Goal: Complete application form: Complete application form

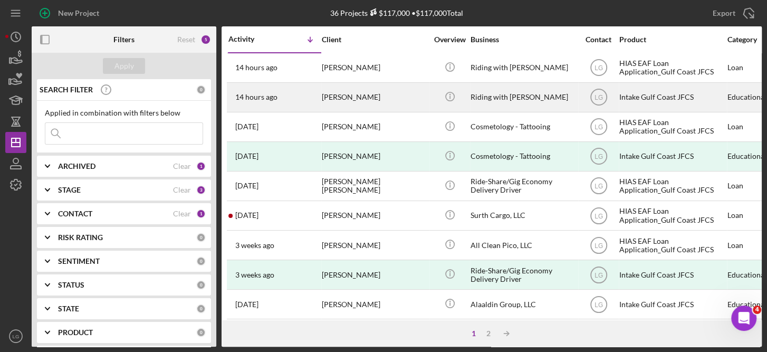
click at [644, 95] on div "Intake Gulf Coast JFCS" at bounding box center [671, 97] width 105 height 28
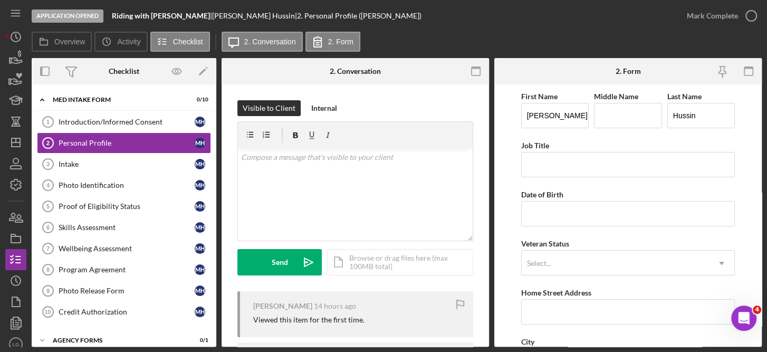
click at [349, 319] on div "Viewed this item for the first time." at bounding box center [308, 319] width 111 height 8
click at [721, 116] on input "Hussin" at bounding box center [701, 115] width 68 height 25
click at [474, 67] on rect "button" at bounding box center [475, 68] width 8 height 2
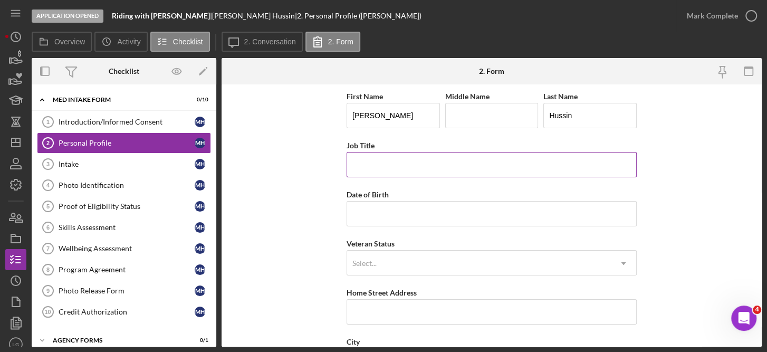
click at [384, 162] on input "Job Title" at bounding box center [491, 164] width 290 height 25
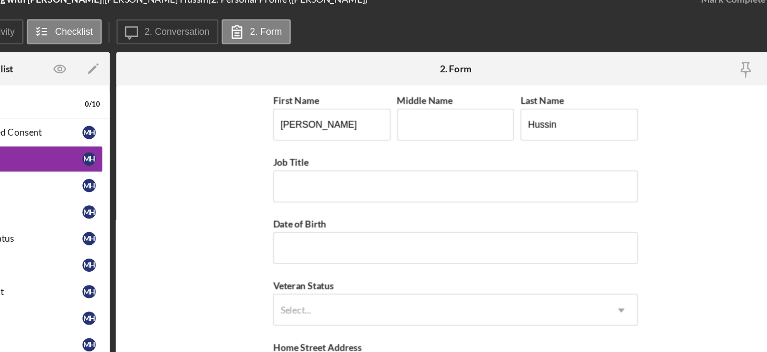
click at [277, 162] on form "First Name [PERSON_NAME] Middle Name Last Name [PERSON_NAME] Job Title Date of …" at bounding box center [491, 215] width 540 height 262
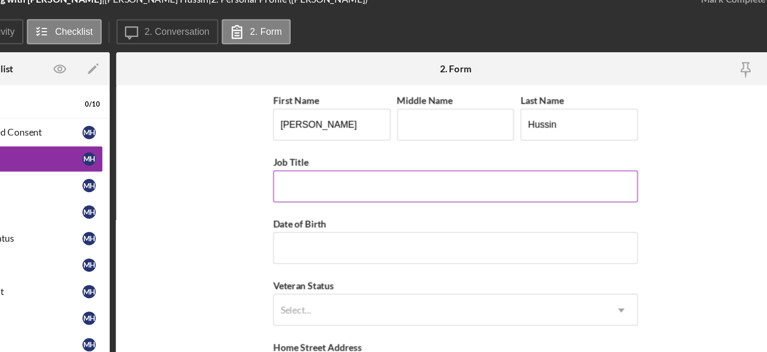
click at [372, 166] on input "Job Title" at bounding box center [491, 164] width 290 height 25
type input "R"
type input "Gig Economy Driver"
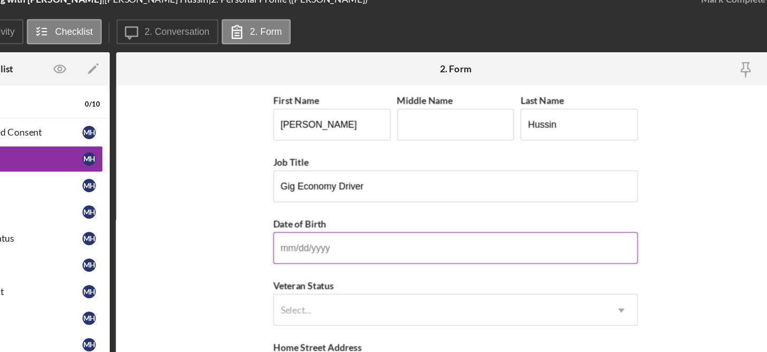
click at [357, 211] on input "Date of Birth" at bounding box center [491, 213] width 290 height 25
click at [357, 212] on input "Date of Birth" at bounding box center [491, 213] width 290 height 25
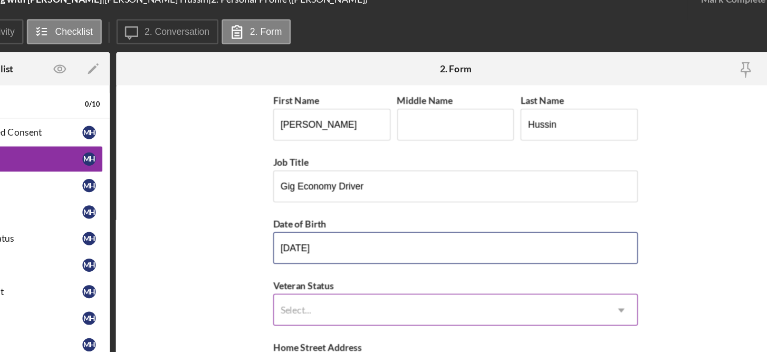
type input "[DATE]"
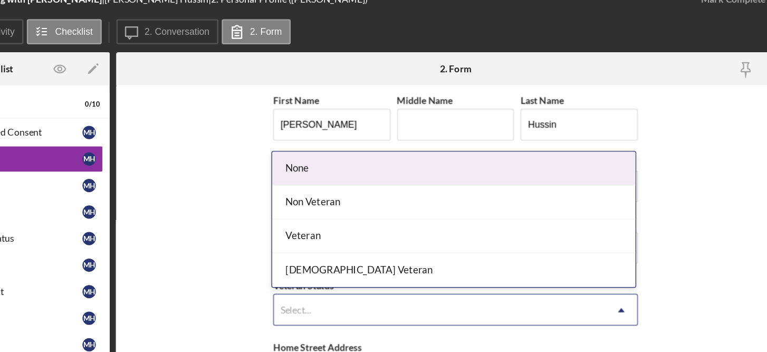
click at [625, 260] on icon "Icon/Dropdown Arrow" at bounding box center [622, 262] width 25 height 25
click at [376, 146] on div "None" at bounding box center [489, 150] width 289 height 27
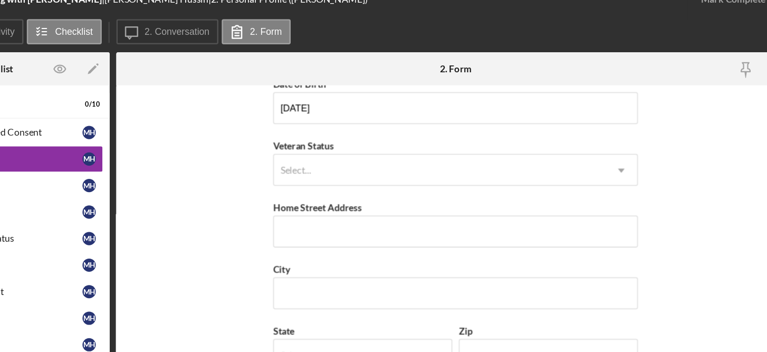
scroll to position [112, 0]
click at [409, 194] on input "Home Street Address" at bounding box center [491, 199] width 290 height 25
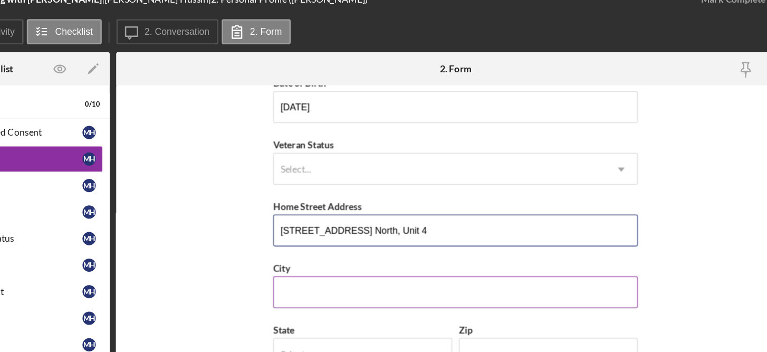
type input "[STREET_ADDRESS] North, Unit 4"
click at [383, 244] on input "City" at bounding box center [491, 248] width 290 height 25
type input "[GEOGRAPHIC_DATA]"
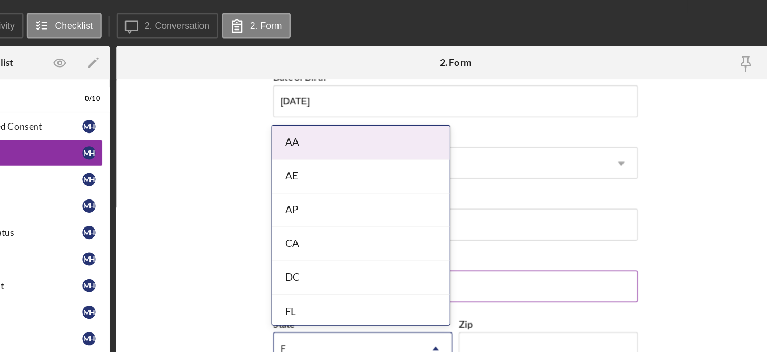
type input "FL"
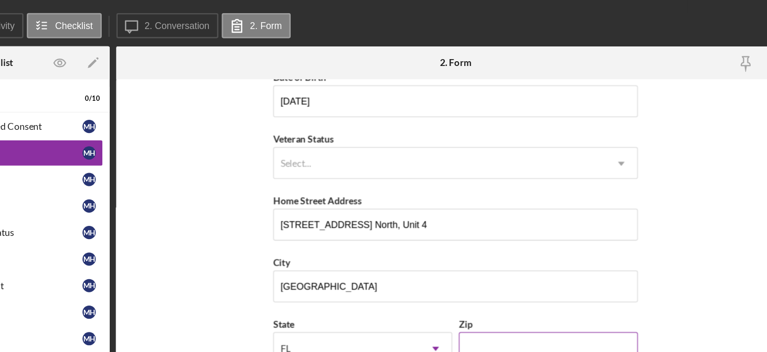
click at [506, 299] on input "Zip" at bounding box center [565, 297] width 142 height 25
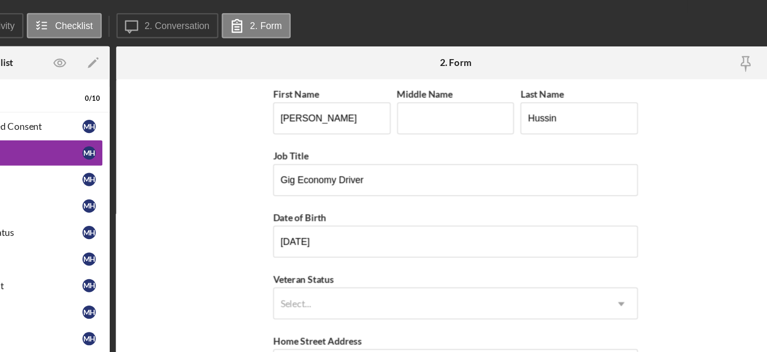
scroll to position [0, 0]
type input "33704"
click at [577, 113] on input "Hussin" at bounding box center [589, 115] width 93 height 25
type input "H"
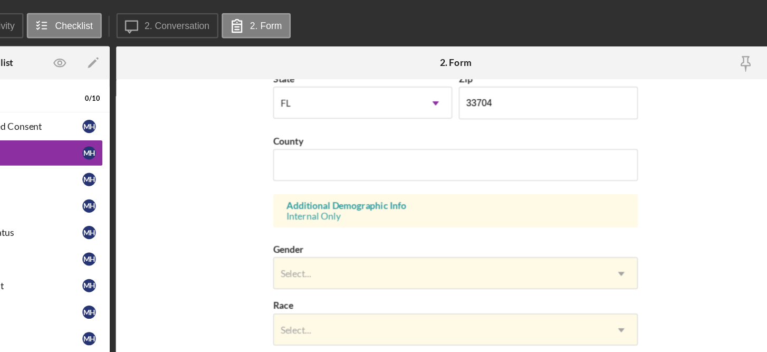
scroll to position [328, 0]
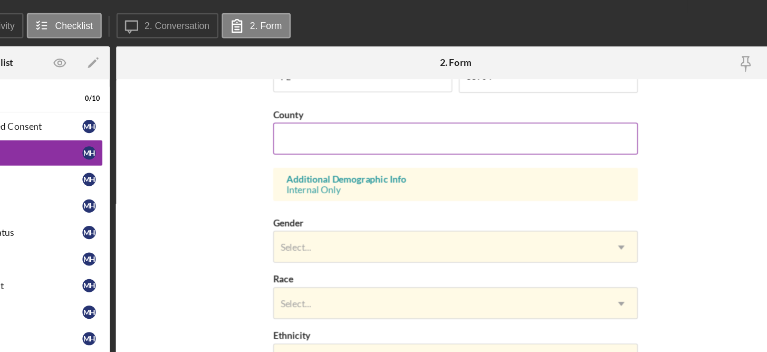
type input "[PERSON_NAME]"
click at [469, 124] on input "County" at bounding box center [491, 131] width 290 height 25
type input "Pinellas"
type input "C."
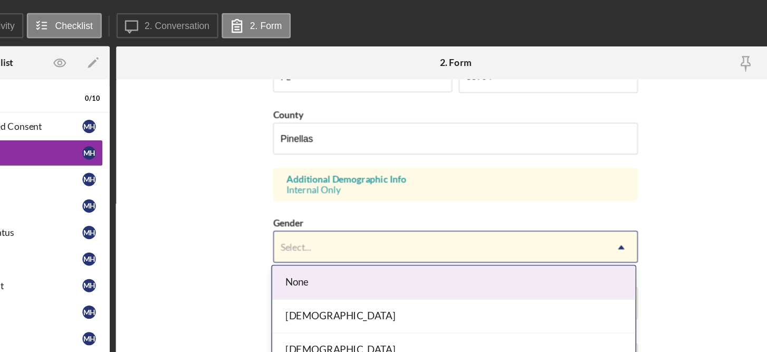
click at [618, 215] on icon "Icon/Dropdown Arrow" at bounding box center [622, 217] width 25 height 25
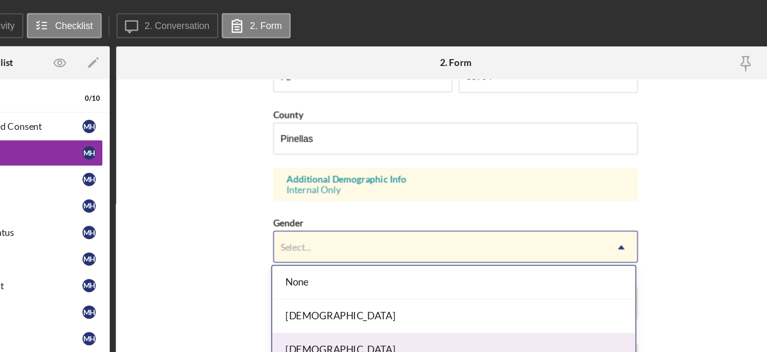
click at [376, 296] on div "[DEMOGRAPHIC_DATA]" at bounding box center [489, 299] width 289 height 27
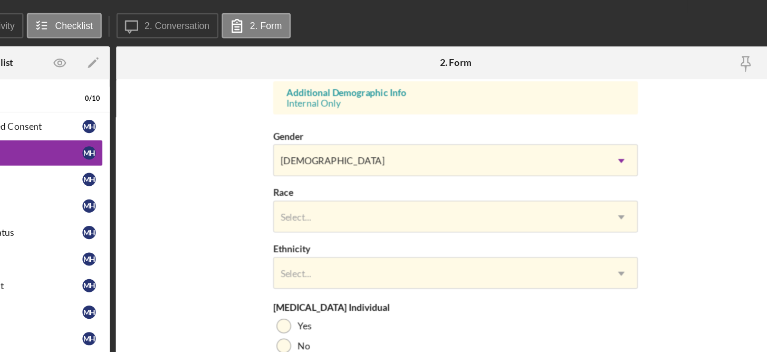
scroll to position [398, 0]
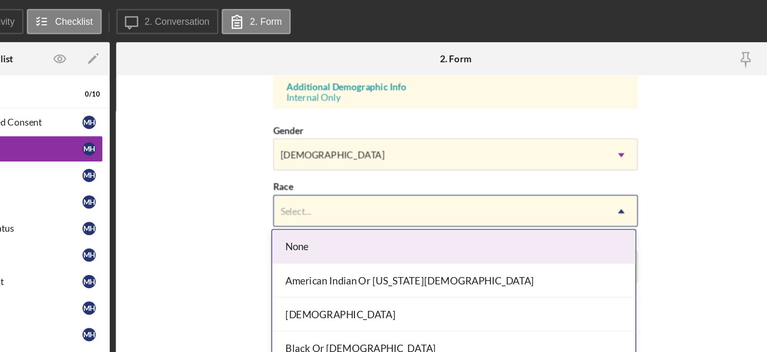
click at [622, 191] on icon "Icon/Dropdown Arrow" at bounding box center [622, 192] width 25 height 25
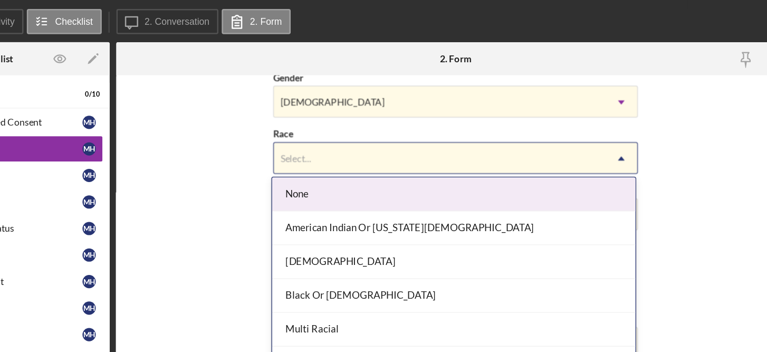
click at [373, 178] on div "None" at bounding box center [489, 179] width 289 height 27
click at [623, 149] on use at bounding box center [622, 150] width 5 height 3
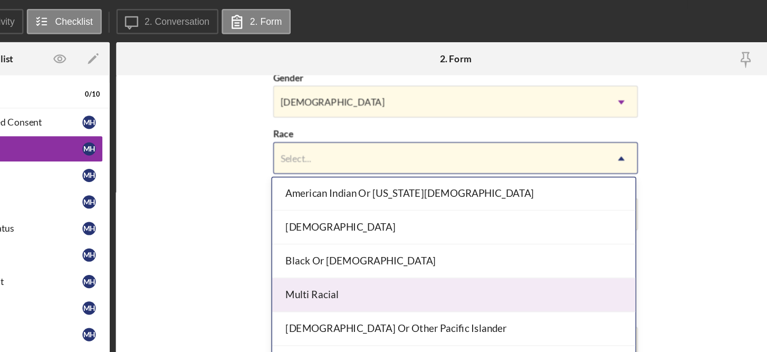
scroll to position [55, 0]
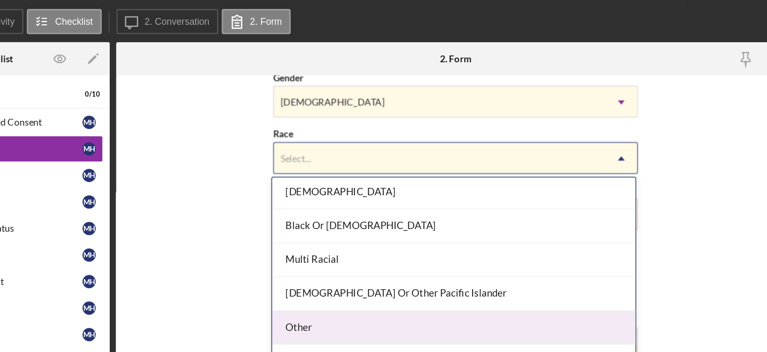
click at [369, 277] on div "Other" at bounding box center [489, 284] width 289 height 27
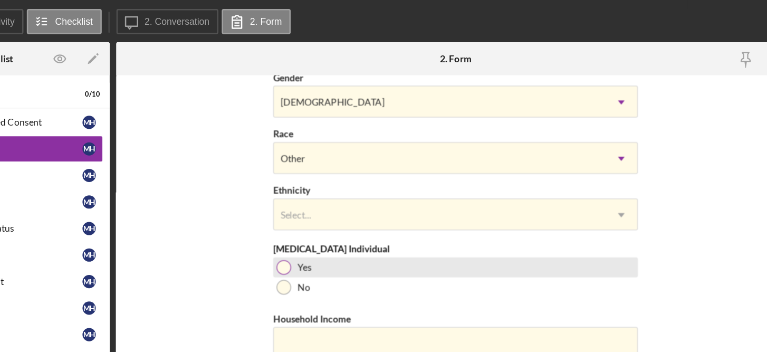
click at [354, 232] on div at bounding box center [355, 237] width 12 height 12
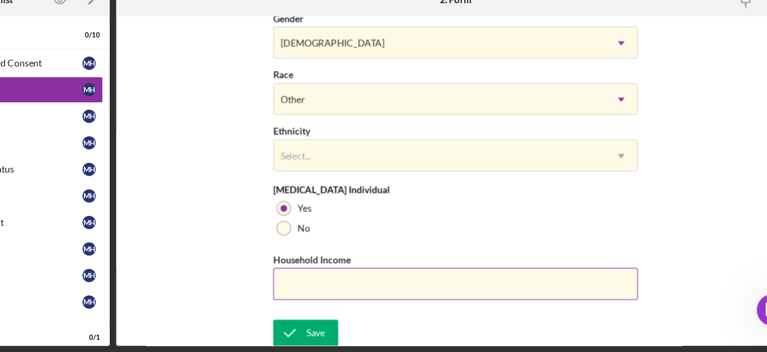
click at [399, 298] on input "Household Income" at bounding box center [491, 297] width 290 height 25
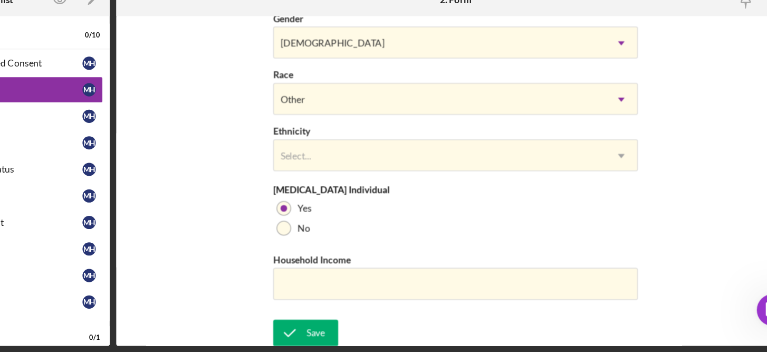
click at [690, 256] on form "First Name [PERSON_NAME] Middle Name C. Last Name [PERSON_NAME] Job Title [DEMO…" at bounding box center [491, 215] width 540 height 262
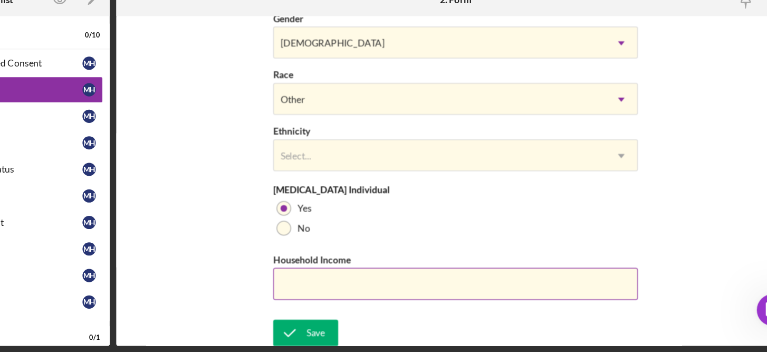
click at [375, 293] on input "Household Income" at bounding box center [491, 297] width 290 height 25
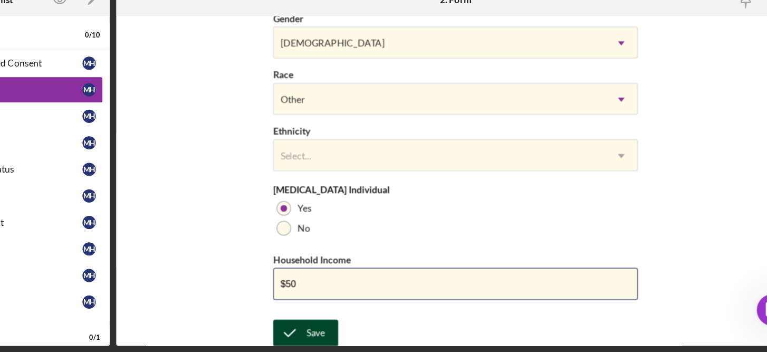
type input "$5"
type input "$45,000"
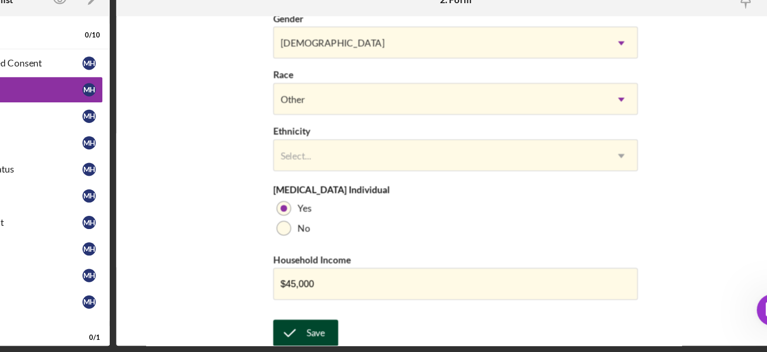
click at [381, 331] on div "Save" at bounding box center [380, 336] width 15 height 21
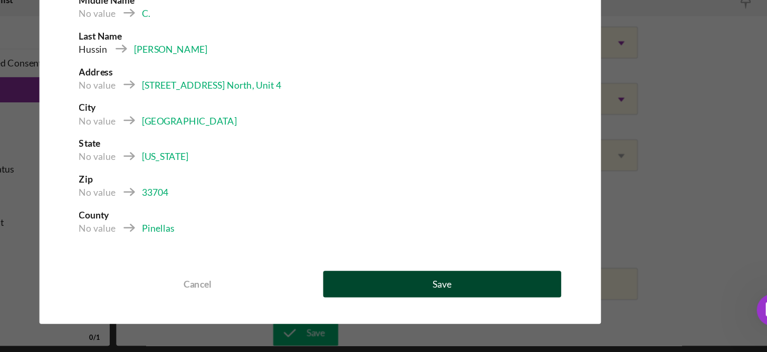
click at [483, 296] on div "Save" at bounding box center [480, 297] width 15 height 21
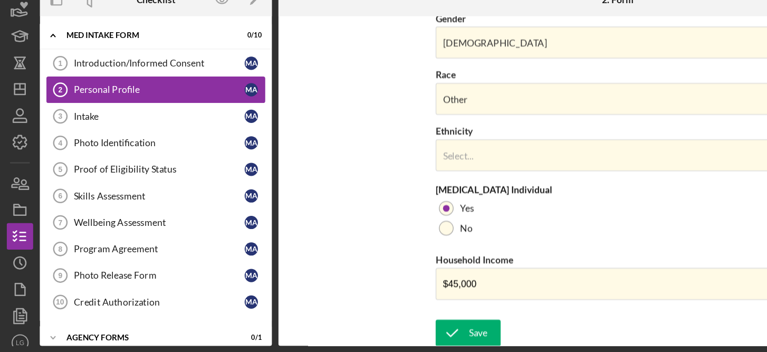
click at [99, 142] on div "Personal Profile" at bounding box center [127, 143] width 136 height 8
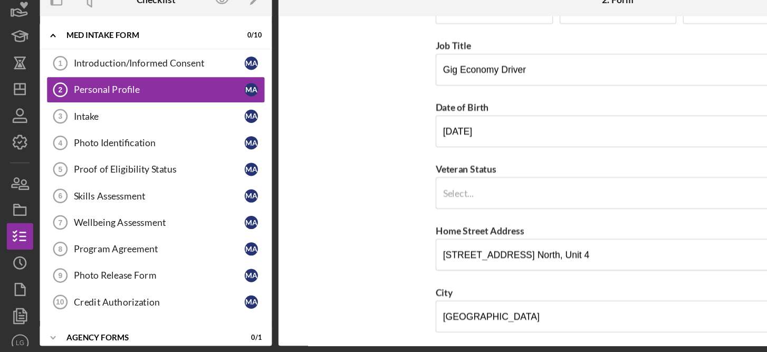
scroll to position [0, 0]
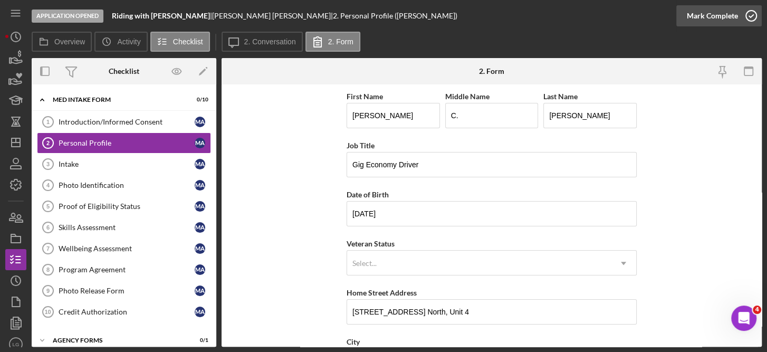
click at [747, 12] on icon "button" at bounding box center [751, 16] width 26 height 26
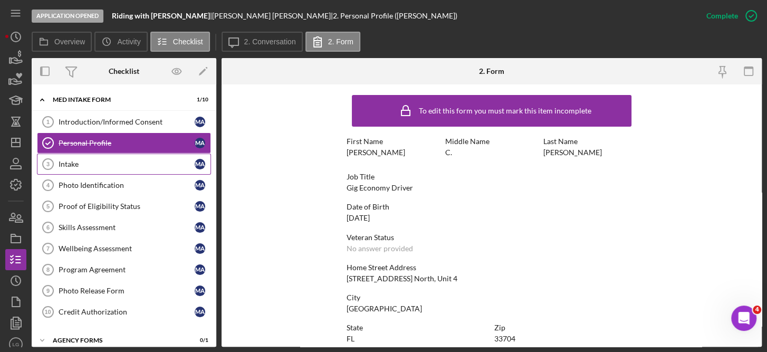
click at [86, 161] on div "Intake" at bounding box center [127, 164] width 136 height 8
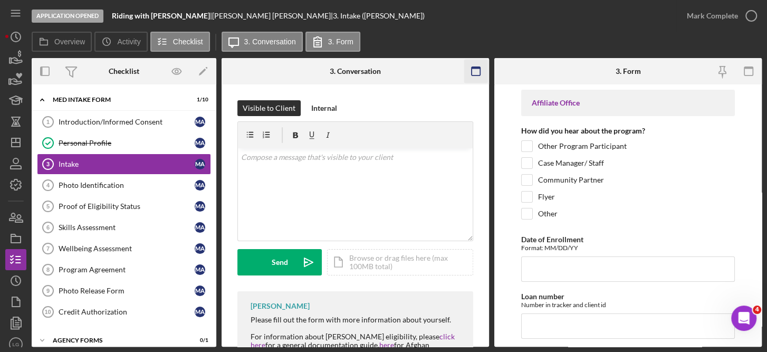
click at [472, 69] on icon "button" at bounding box center [476, 72] width 24 height 24
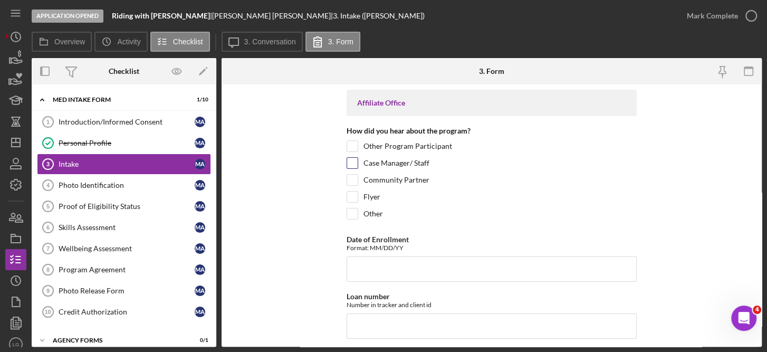
click at [351, 163] on input "Case Manager/ Staff" at bounding box center [352, 163] width 11 height 11
checkbox input "true"
click at [393, 270] on input "Date of Enrollment" at bounding box center [491, 268] width 290 height 25
type input "[DATE]"
type input "JFCSFY2535"
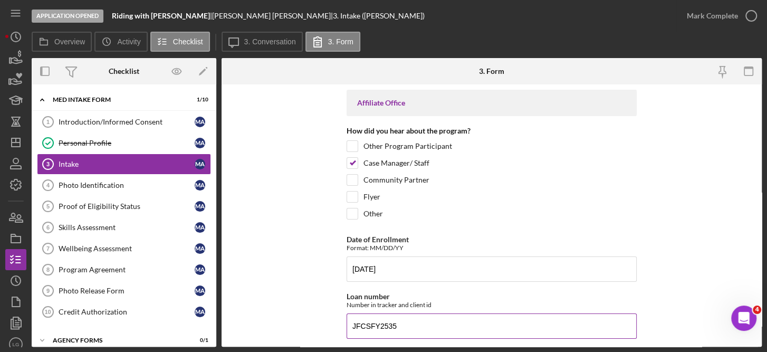
scroll to position [256, 0]
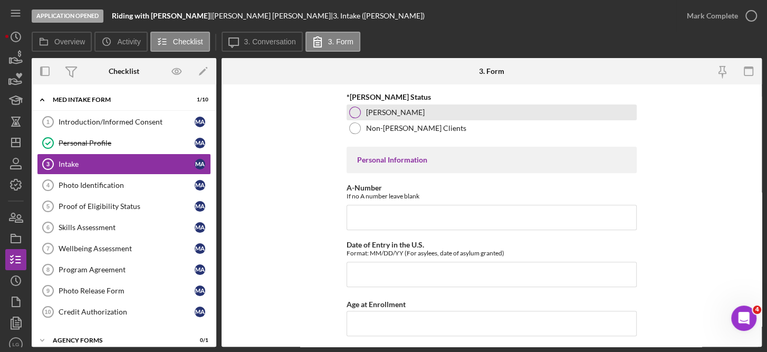
click at [372, 108] on label "[PERSON_NAME]" at bounding box center [395, 112] width 59 height 8
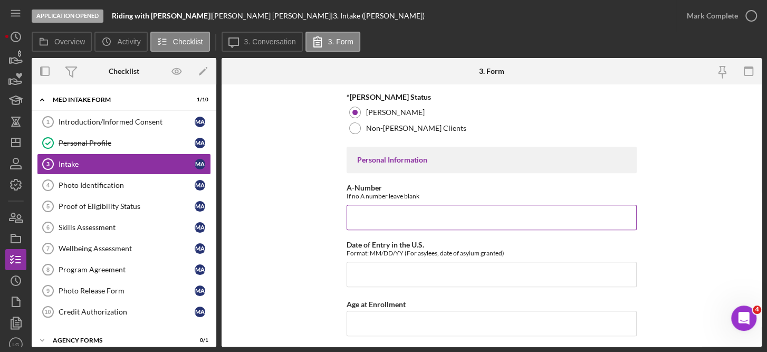
click at [368, 217] on input "A-Number" at bounding box center [491, 217] width 290 height 25
type input "217,357,021"
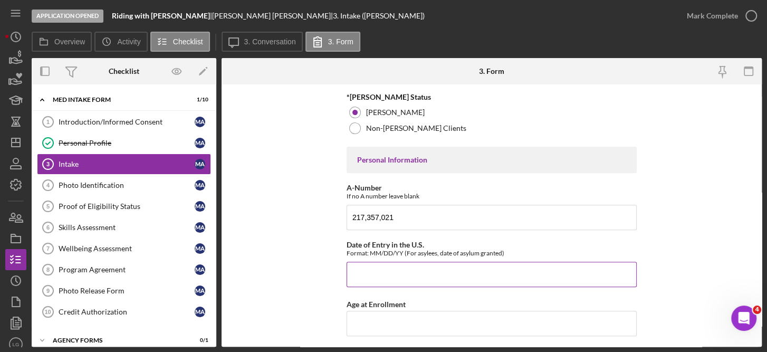
click at [381, 274] on input "Date of Entry in the U.S." at bounding box center [491, 273] width 290 height 25
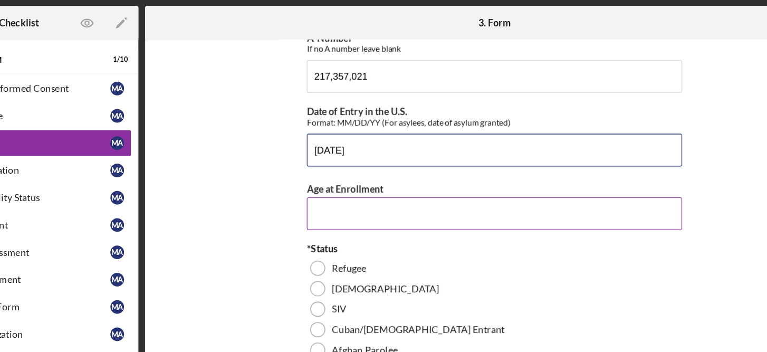
scroll to position [369, 0]
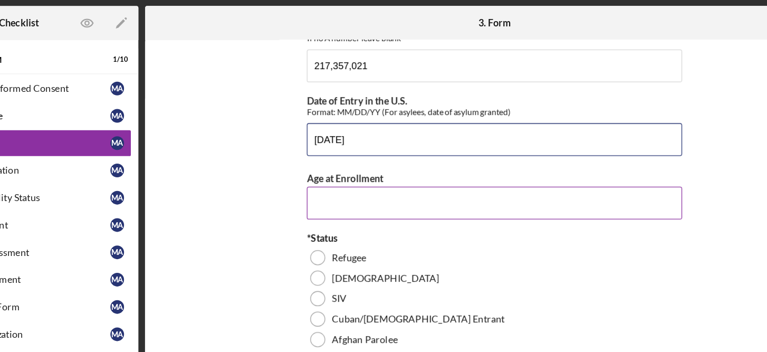
type input "[DATE]"
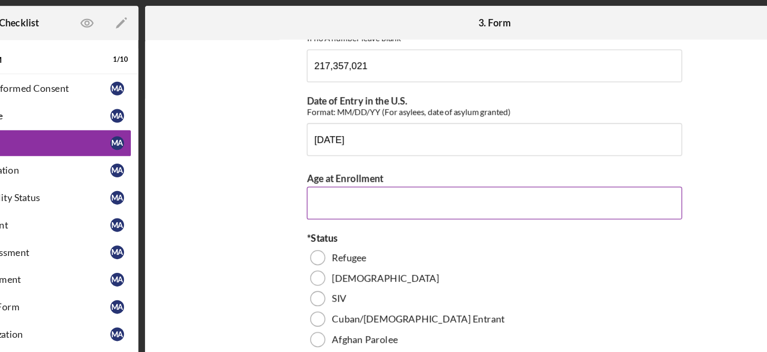
click at [389, 212] on input "Age at Enrollment" at bounding box center [491, 210] width 290 height 25
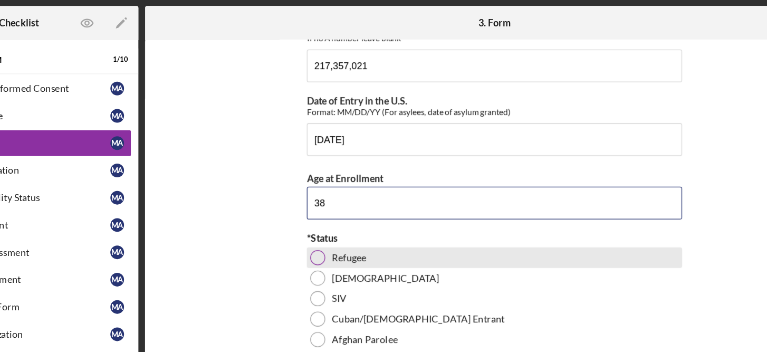
type input "38"
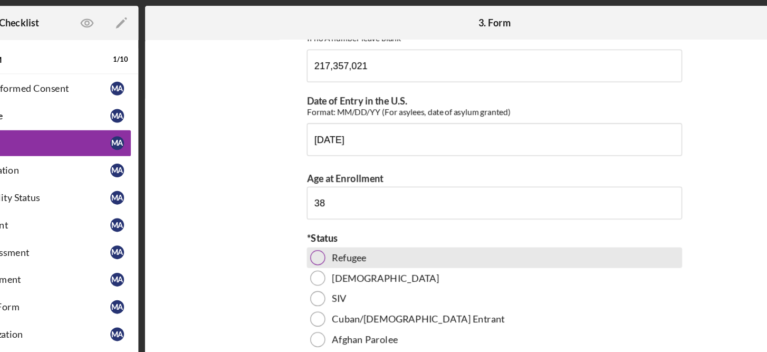
click at [381, 248] on label "Refugee" at bounding box center [379, 252] width 26 height 8
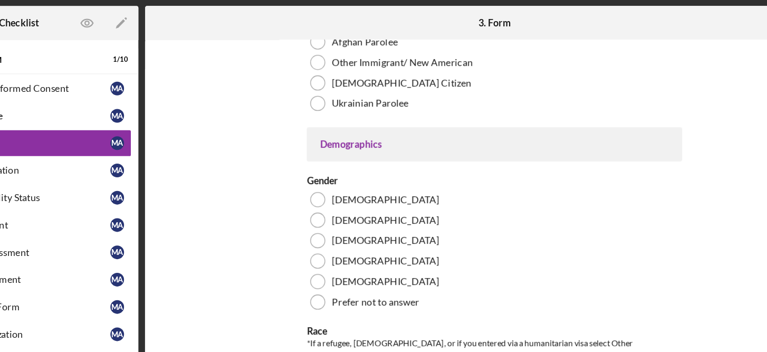
scroll to position [602, 0]
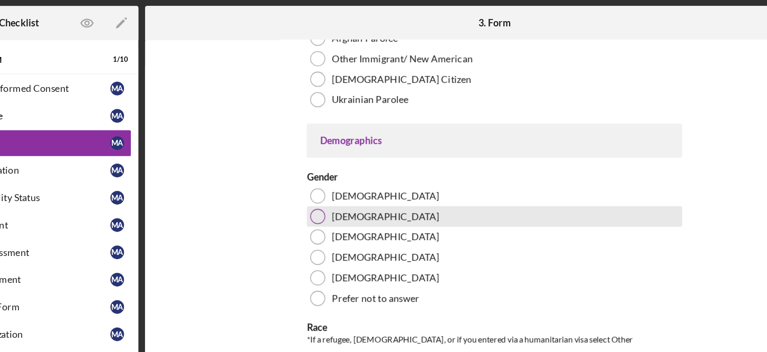
click at [366, 216] on label "[DEMOGRAPHIC_DATA]" at bounding box center [407, 220] width 83 height 8
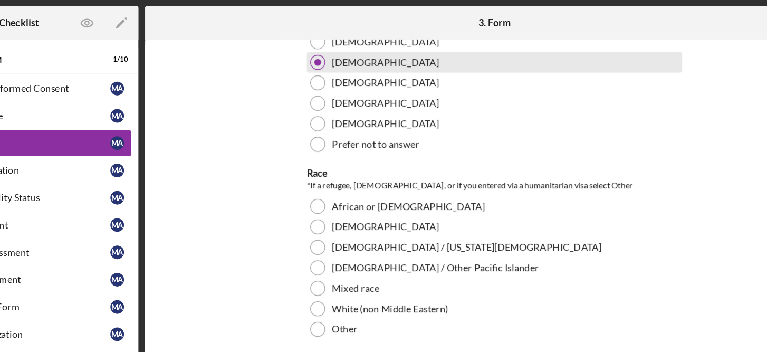
scroll to position [728, 0]
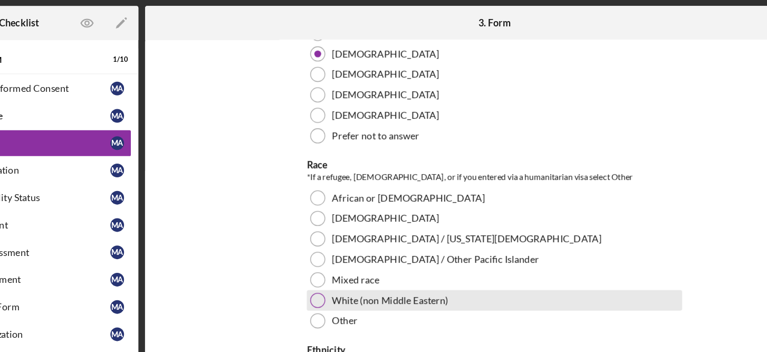
click at [346, 279] on div "White (non Middle Eastern)" at bounding box center [491, 285] width 290 height 16
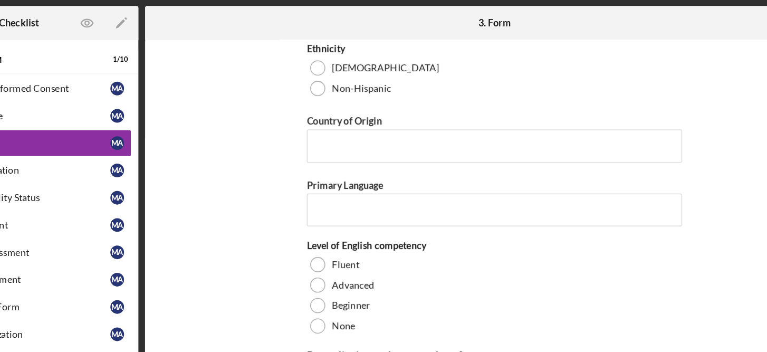
scroll to position [961, 0]
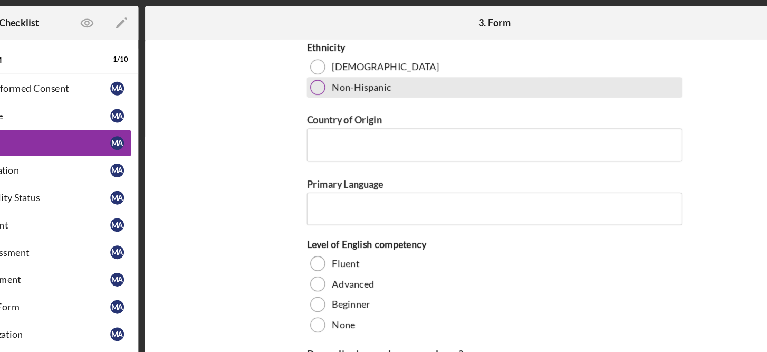
click at [378, 121] on label "Non-Hispanic" at bounding box center [389, 121] width 46 height 8
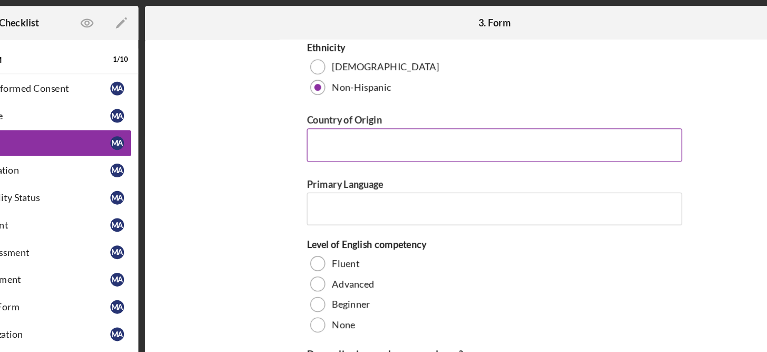
click at [371, 163] on input "Country of Origin" at bounding box center [491, 164] width 290 height 25
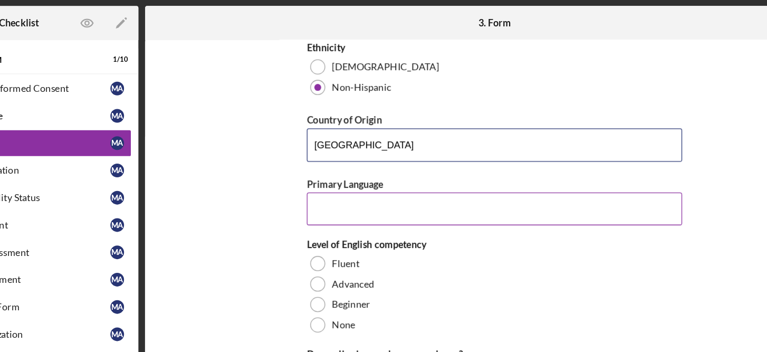
type input "[GEOGRAPHIC_DATA]"
click at [387, 210] on input "Primary Language" at bounding box center [491, 214] width 290 height 25
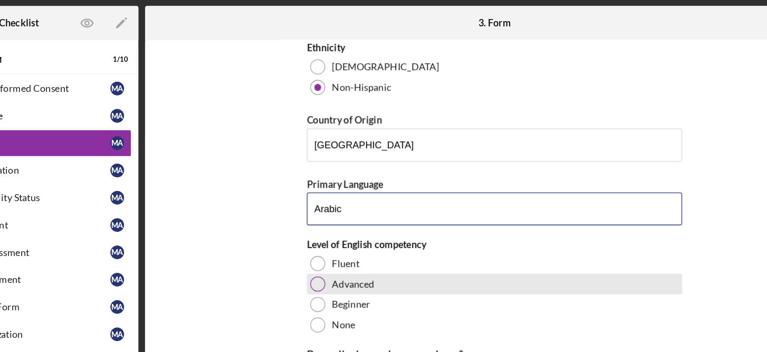
type input "Arabic"
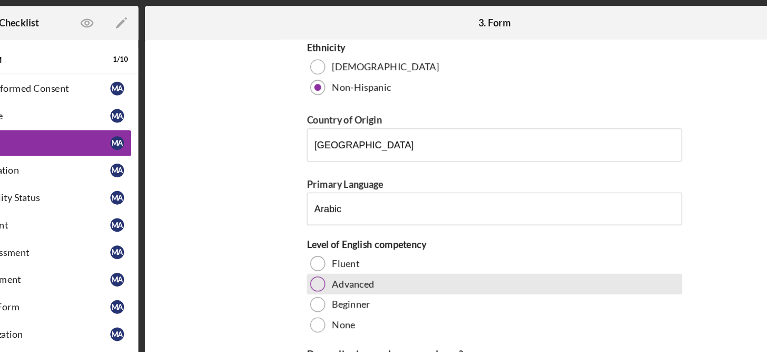
click at [391, 268] on label "Advanced" at bounding box center [382, 272] width 33 height 8
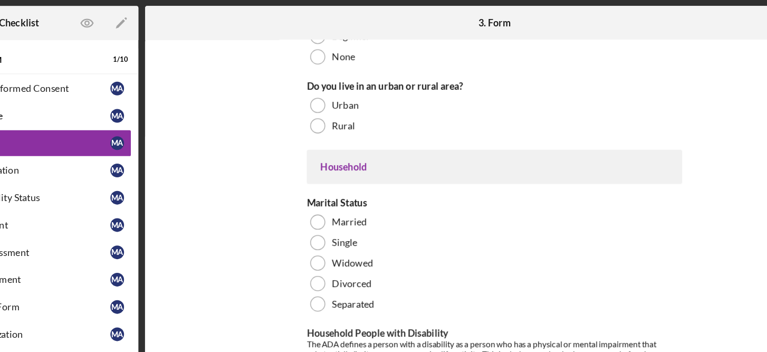
scroll to position [1168, 0]
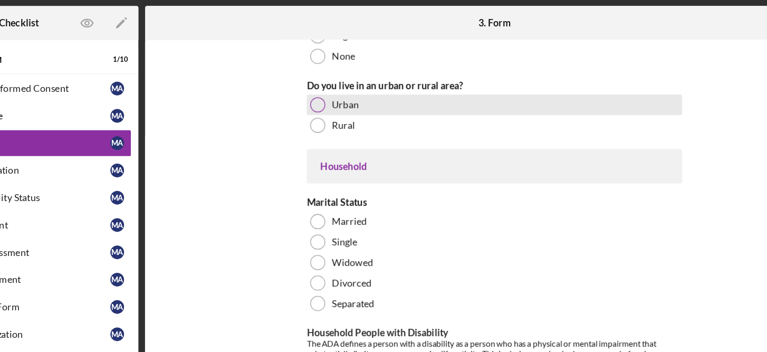
click at [351, 131] on div at bounding box center [355, 135] width 12 height 12
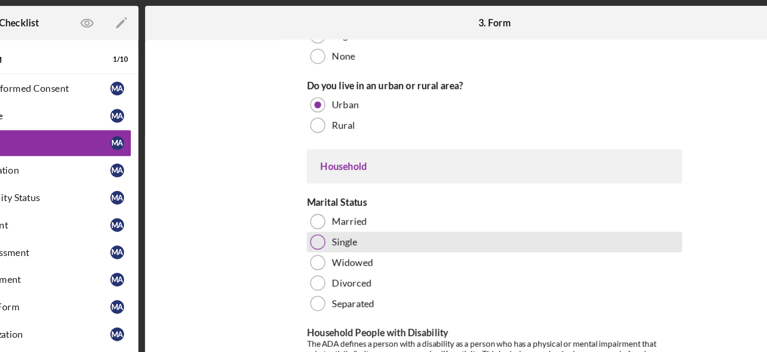
click at [357, 240] on div at bounding box center [355, 241] width 12 height 12
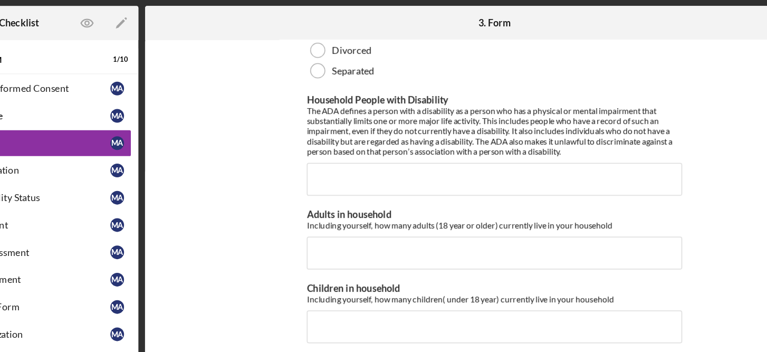
scroll to position [1373, 0]
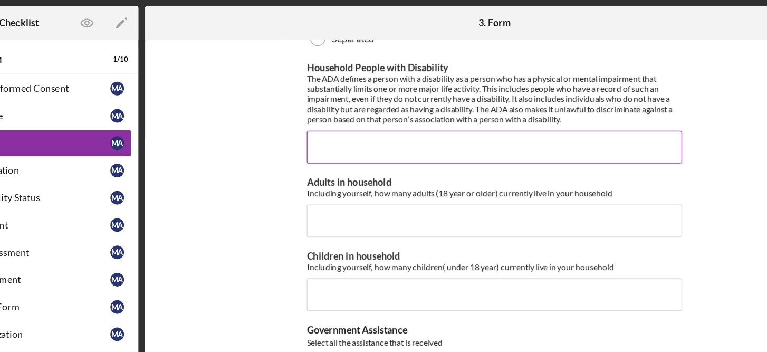
click at [366, 163] on input "Household People with Disability" at bounding box center [491, 166] width 290 height 25
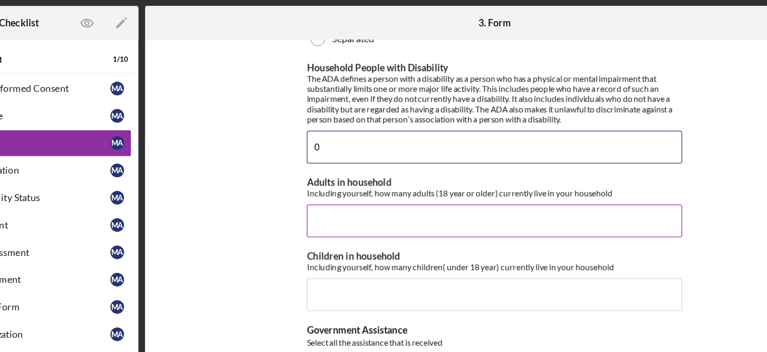
type input "0"
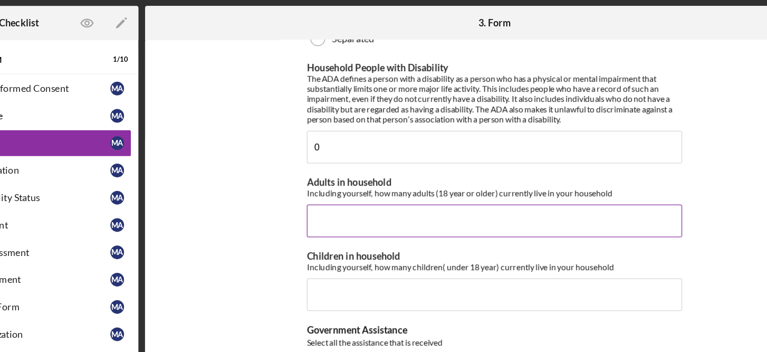
click at [371, 219] on input "Adults in household" at bounding box center [491, 223] width 290 height 25
type input "1"
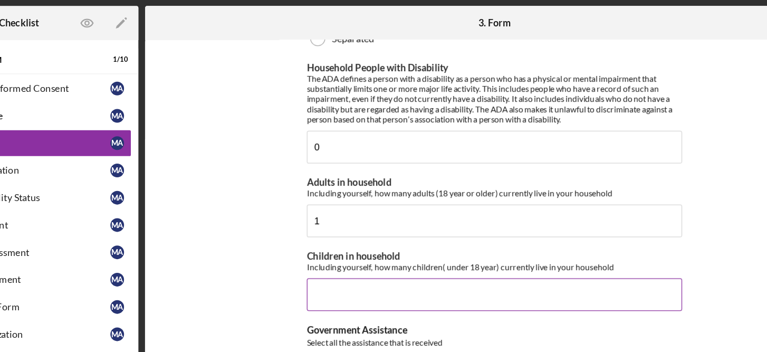
click at [382, 277] on input "Children in household" at bounding box center [491, 280] width 290 height 25
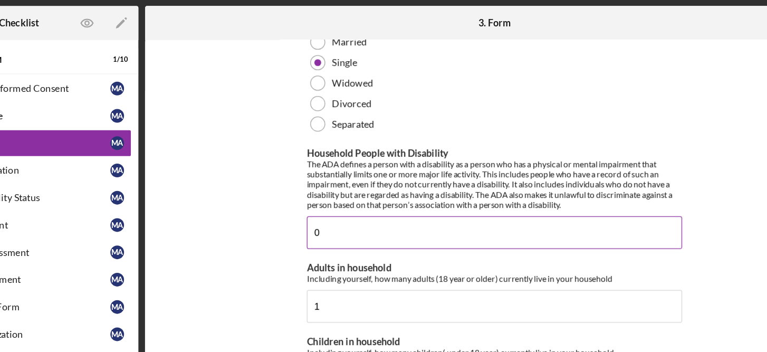
scroll to position [1255, 0]
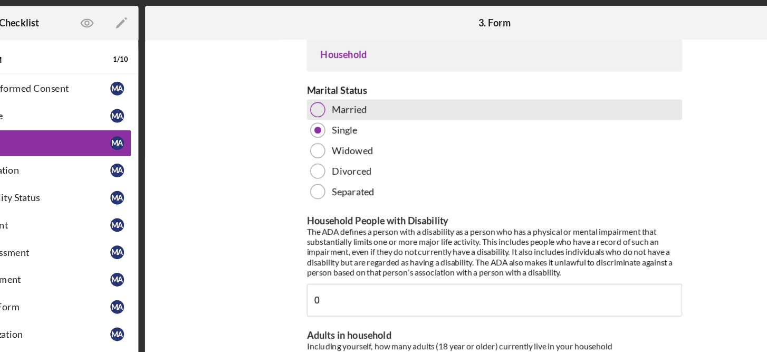
type input "3"
click at [361, 133] on div "Married" at bounding box center [491, 138] width 290 height 16
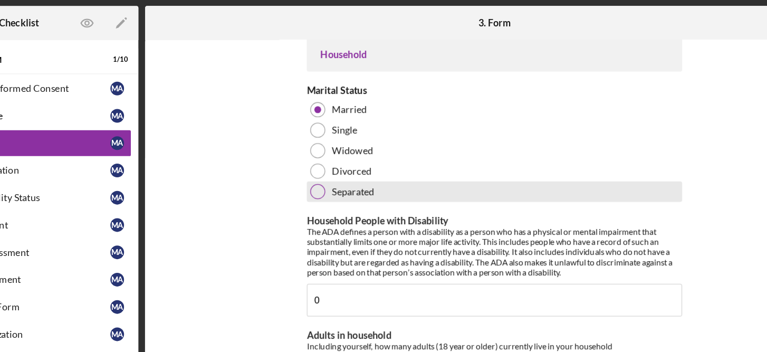
click at [393, 197] on label "Separated" at bounding box center [382, 201] width 33 height 8
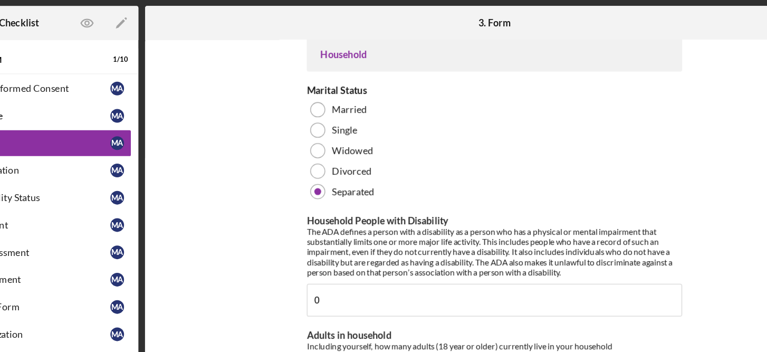
click at [685, 235] on form "Affiliate Office How did you hear about the program? Other Program Participant …" at bounding box center [491, 215] width 540 height 262
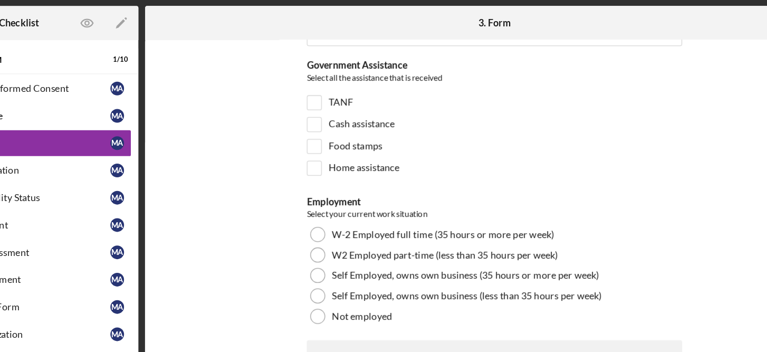
scroll to position [1578, 0]
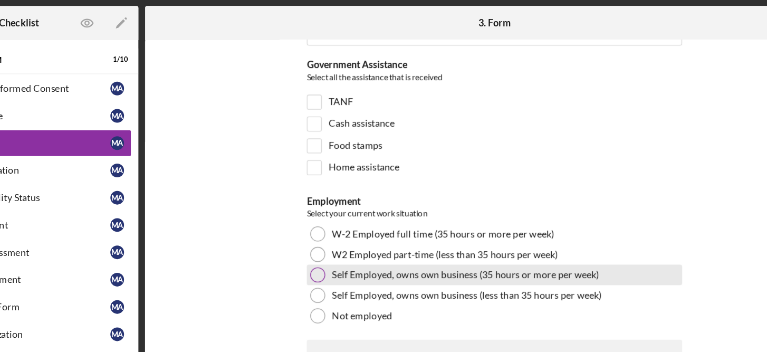
click at [352, 260] on div at bounding box center [355, 266] width 12 height 12
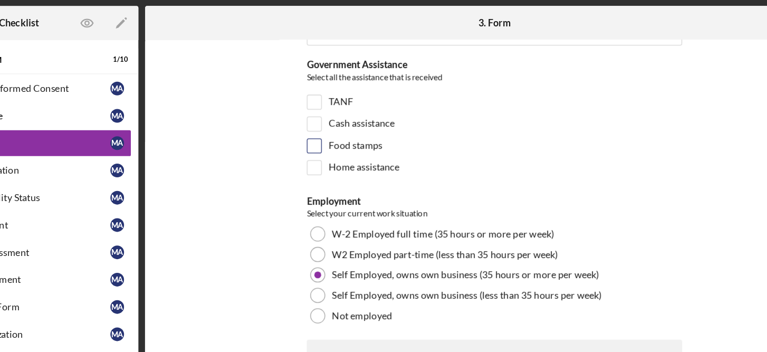
click at [355, 161] on input "Food stamps" at bounding box center [352, 166] width 11 height 11
checkbox input "true"
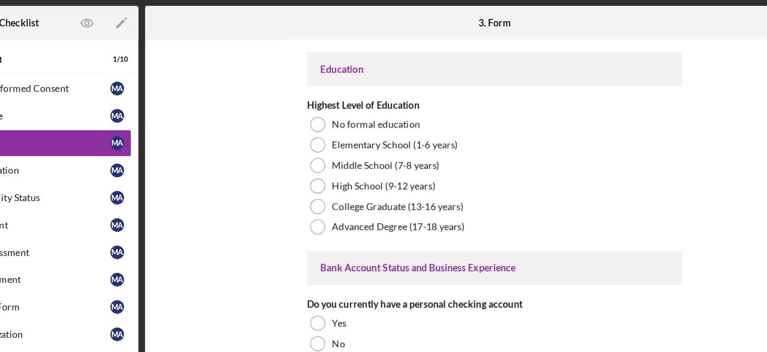
scroll to position [1801, 0]
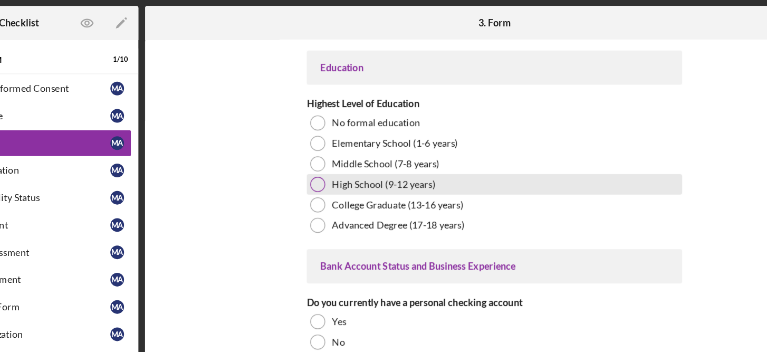
click at [407, 193] on label "High School (9-12 years)" at bounding box center [406, 195] width 80 height 8
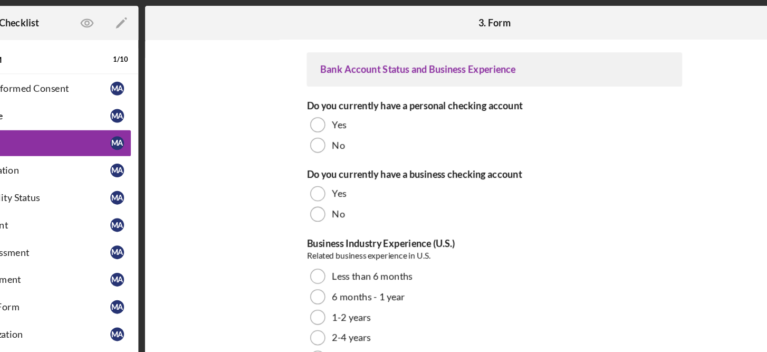
scroll to position [1955, 0]
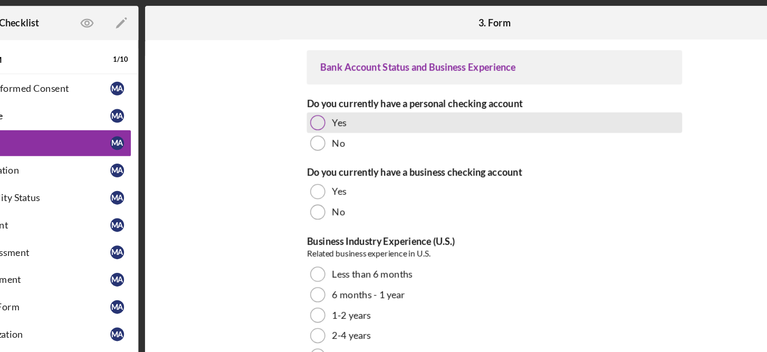
click at [353, 142] on div at bounding box center [355, 148] width 12 height 12
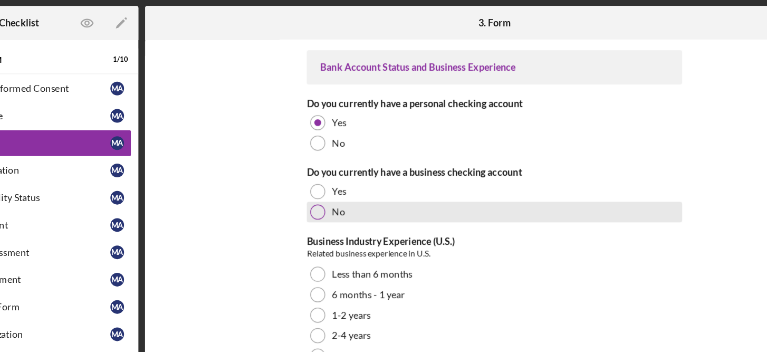
click at [360, 216] on div "No" at bounding box center [491, 217] width 290 height 16
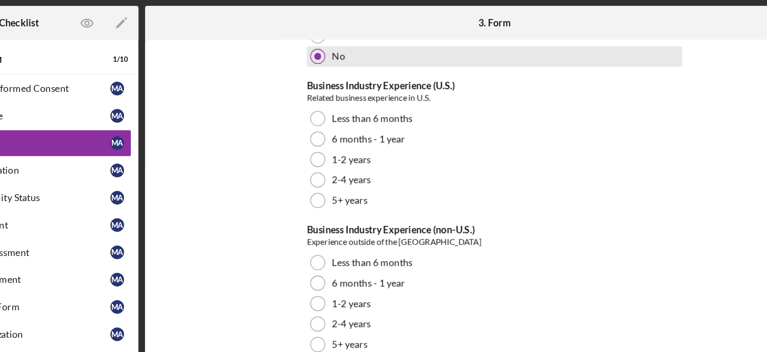
scroll to position [2090, 0]
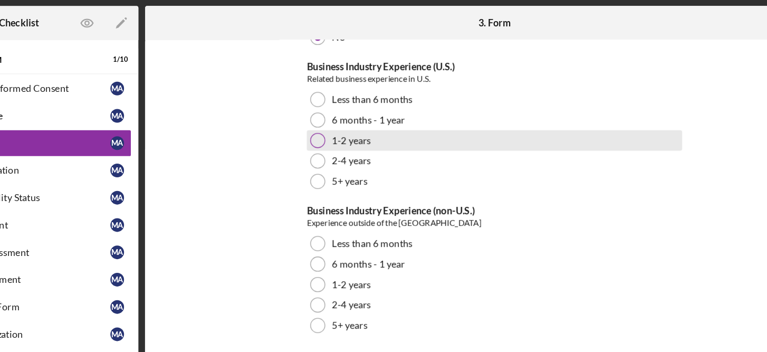
click at [346, 154] on div "1-2 years" at bounding box center [491, 162] width 290 height 16
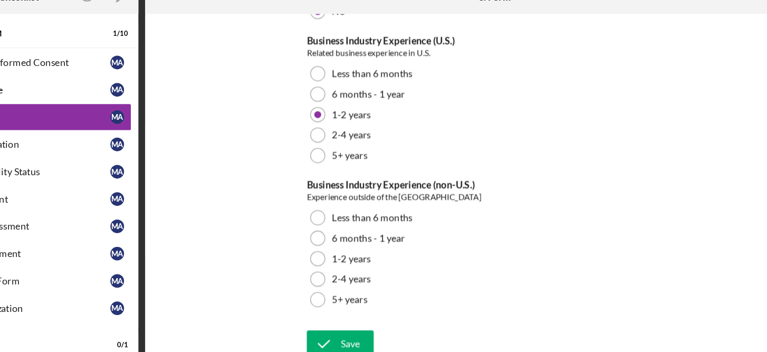
scroll to position [0, 0]
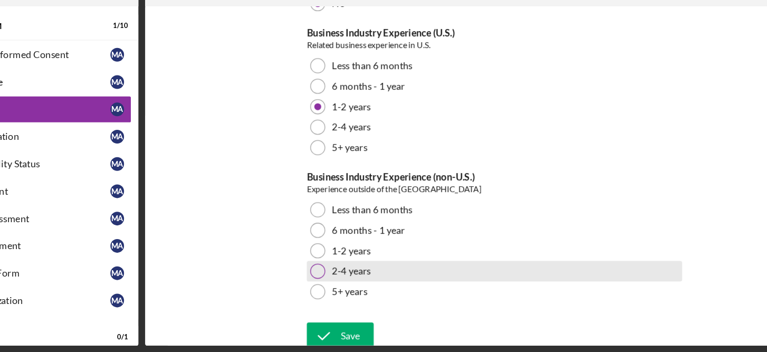
click at [373, 285] on label "2-4 years" at bounding box center [381, 289] width 30 height 8
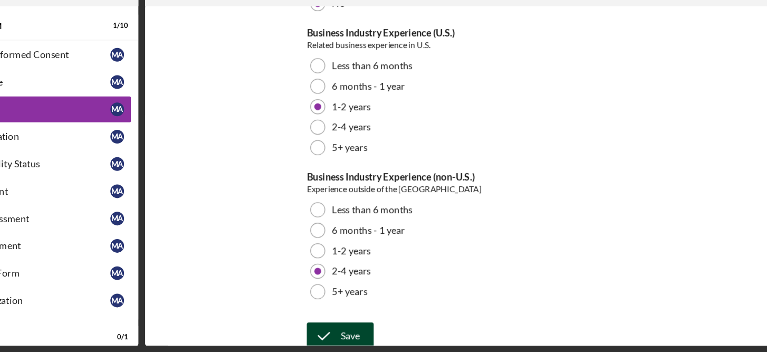
click at [383, 331] on div "Save" at bounding box center [380, 338] width 15 height 21
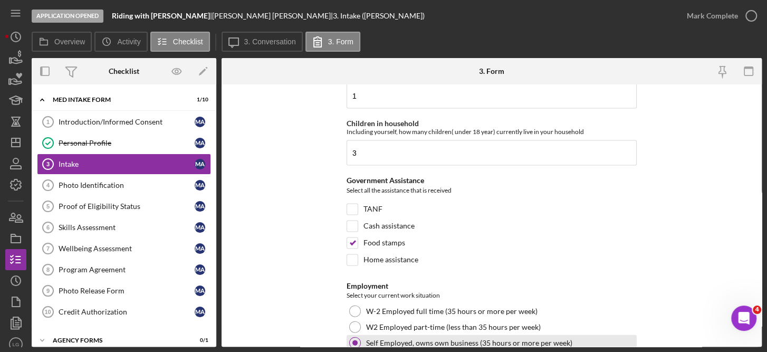
scroll to position [1497, 0]
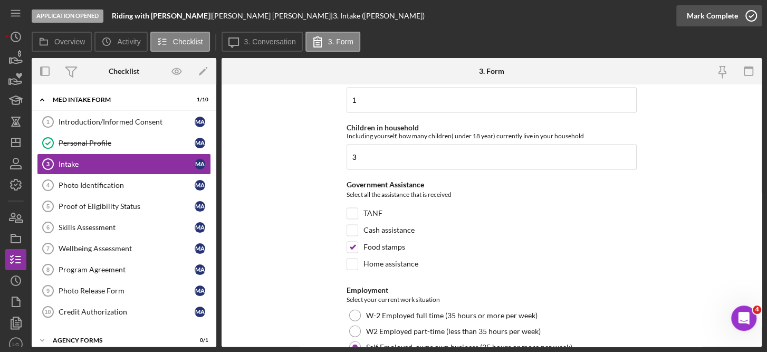
click at [750, 9] on icon "button" at bounding box center [751, 16] width 26 height 26
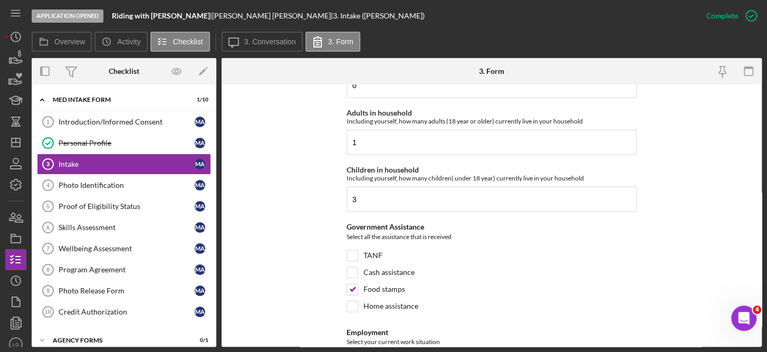
scroll to position [1539, 0]
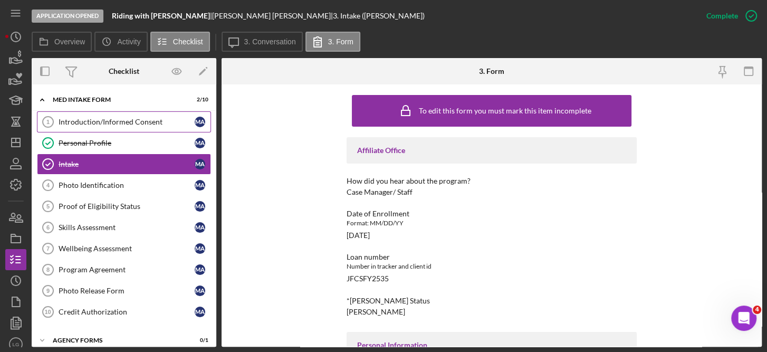
click at [125, 119] on div "Introduction/Informed Consent" at bounding box center [127, 122] width 136 height 8
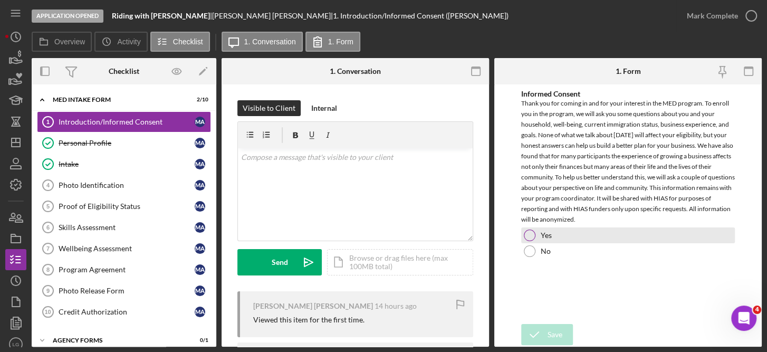
click at [532, 234] on div at bounding box center [529, 235] width 12 height 12
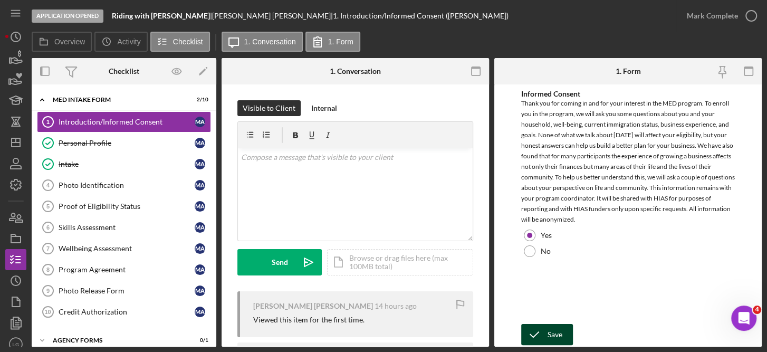
click at [554, 331] on div "Save" at bounding box center [554, 334] width 15 height 21
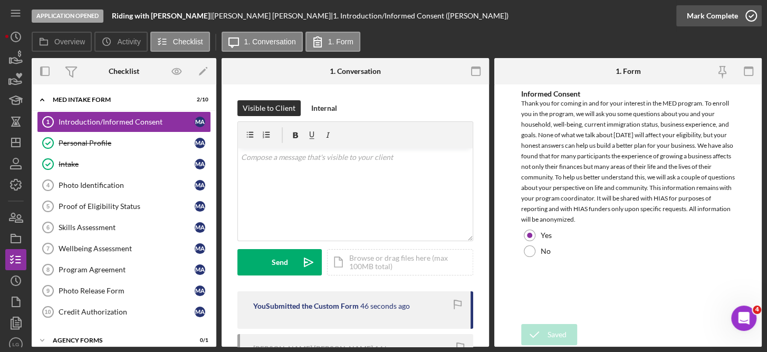
click at [747, 21] on icon "button" at bounding box center [751, 16] width 26 height 26
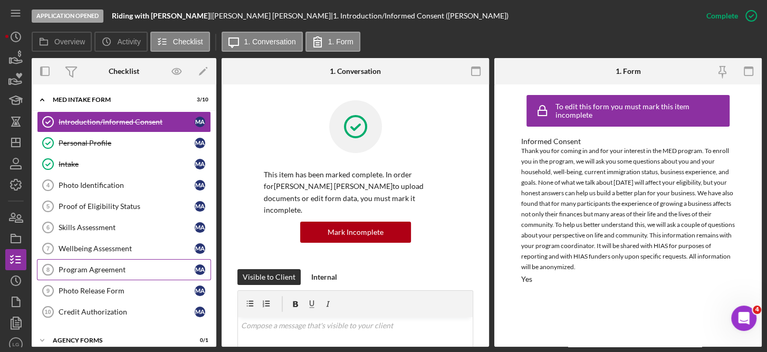
click at [111, 265] on div "Program Agreement" at bounding box center [127, 269] width 136 height 8
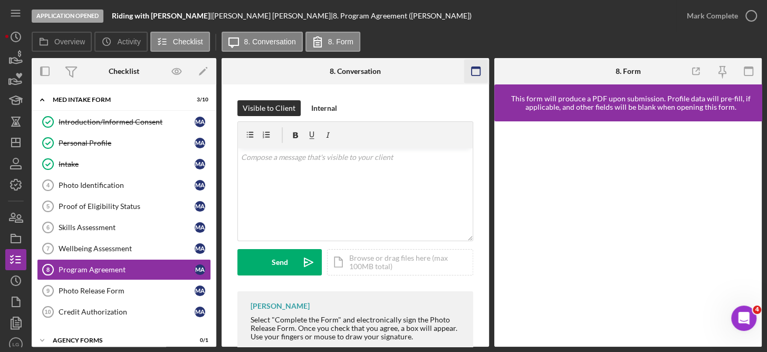
click at [474, 67] on rect "button" at bounding box center [475, 68] width 8 height 2
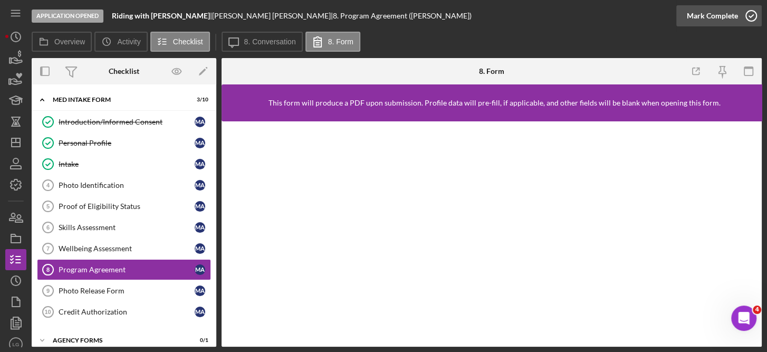
click at [757, 20] on icon "button" at bounding box center [751, 16] width 26 height 26
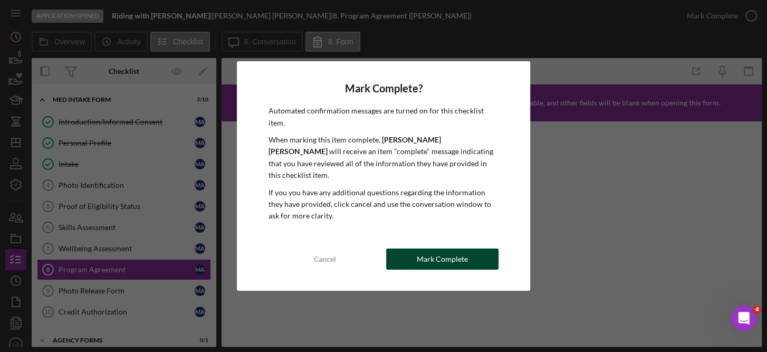
click at [457, 248] on div "Mark Complete" at bounding box center [441, 258] width 51 height 21
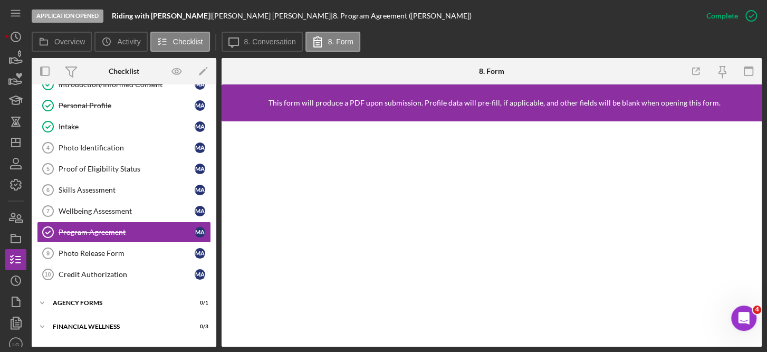
scroll to position [55, 0]
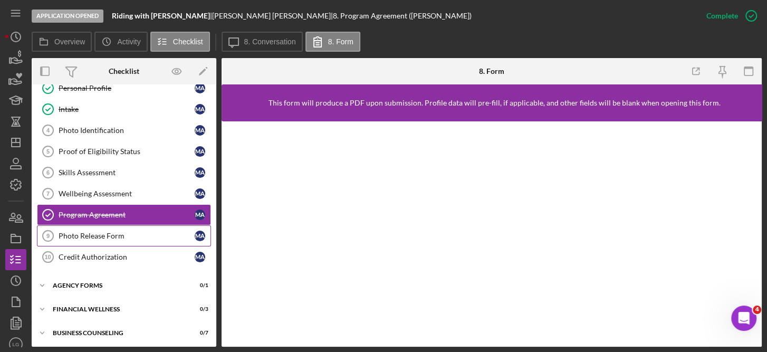
click at [122, 231] on div "Photo Release Form" at bounding box center [127, 235] width 136 height 8
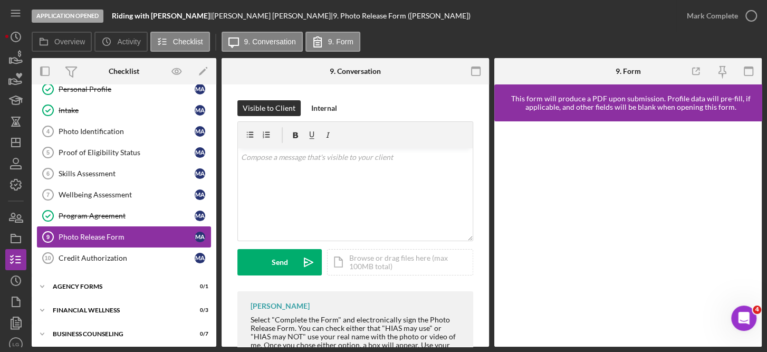
scroll to position [55, 0]
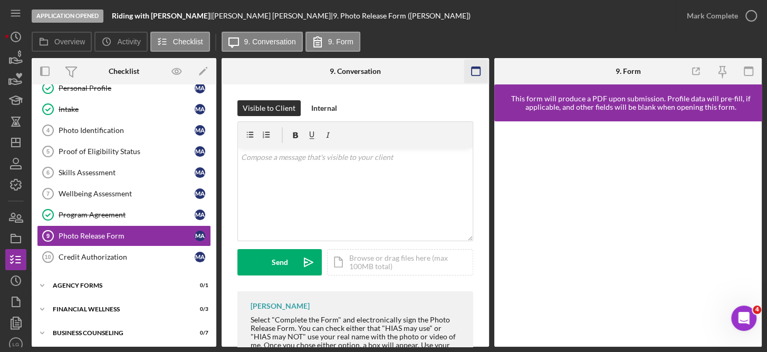
click at [481, 69] on icon "button" at bounding box center [476, 72] width 24 height 24
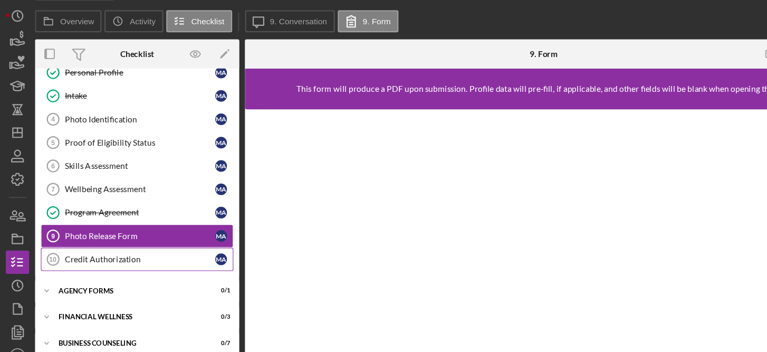
click at [120, 258] on div "Credit Authorization" at bounding box center [127, 257] width 136 height 8
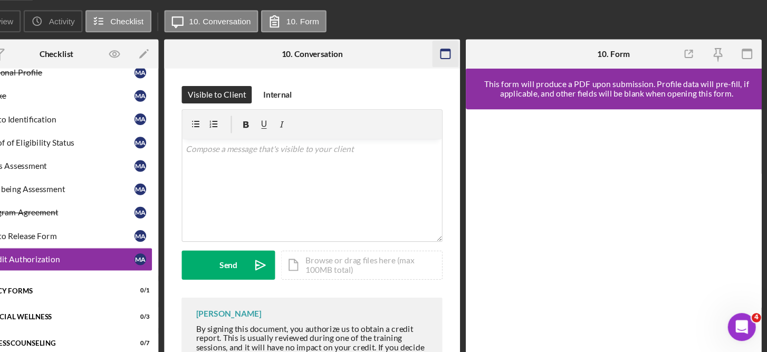
click at [483, 70] on icon "button" at bounding box center [476, 72] width 24 height 24
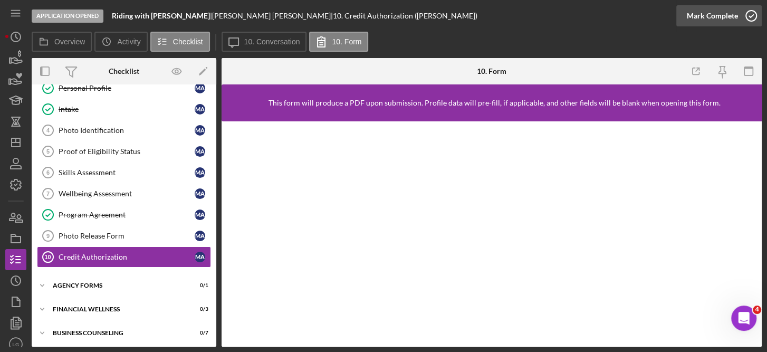
click at [755, 18] on circle "button" at bounding box center [750, 16] width 11 height 11
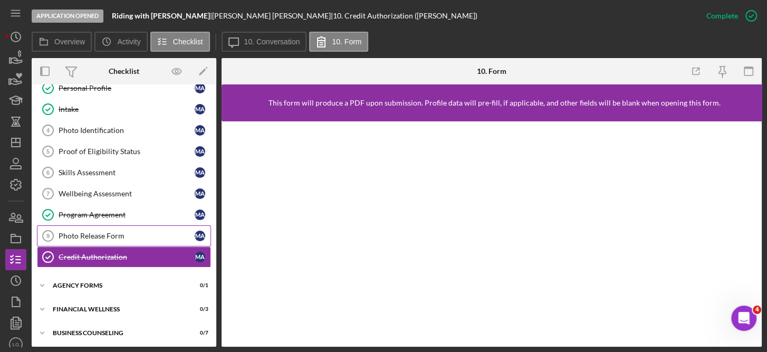
click at [72, 231] on div "Photo Release Form" at bounding box center [127, 235] width 136 height 8
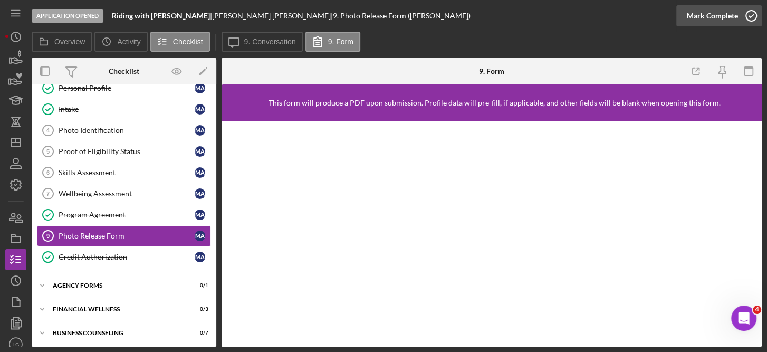
click at [747, 17] on icon "button" at bounding box center [751, 16] width 26 height 26
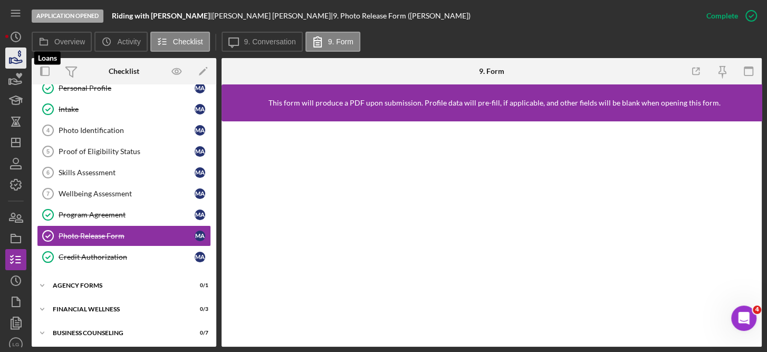
click at [12, 56] on icon "button" at bounding box center [16, 58] width 26 height 26
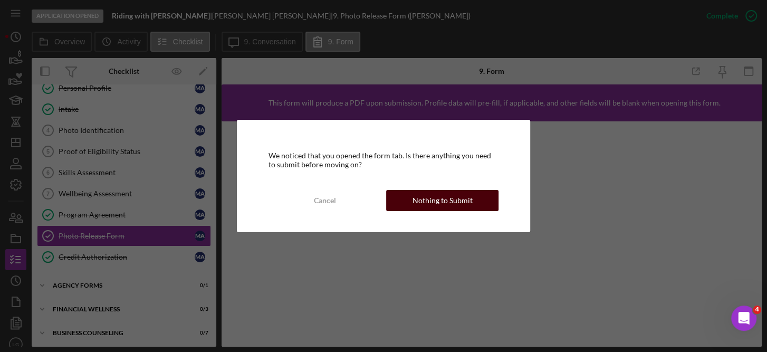
click at [428, 195] on div "Nothing to Submit" at bounding box center [442, 200] width 60 height 21
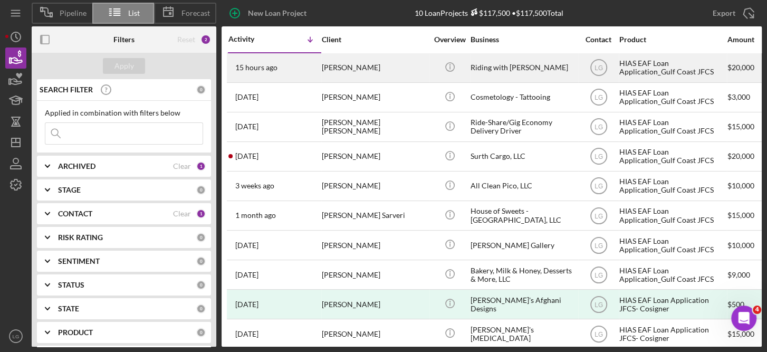
click at [663, 64] on div "HIAS EAF Loan Application_Gulf Coast JFCS" at bounding box center [671, 68] width 105 height 28
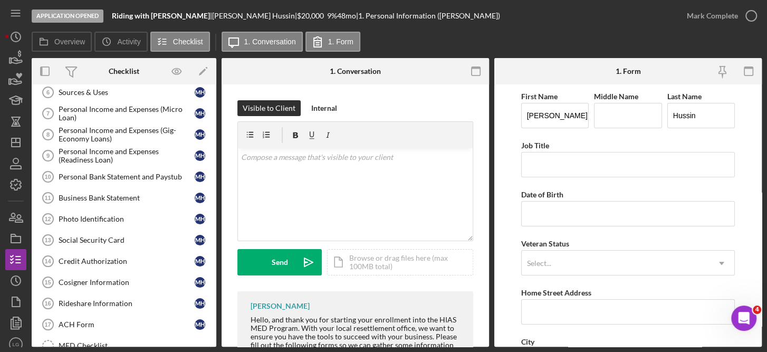
scroll to position [150, 0]
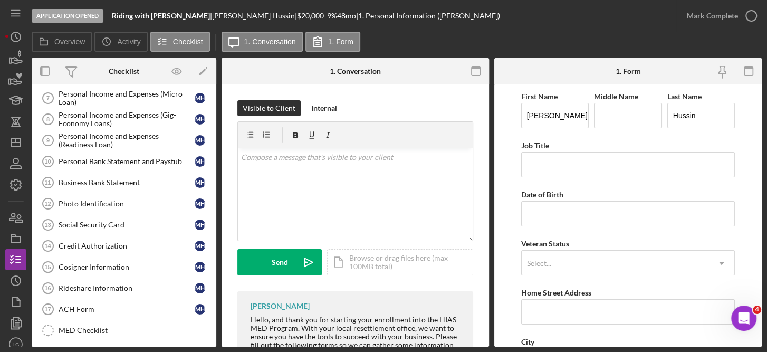
click at [224, 98] on div "Visible to Client Internal v Color teal Color pink Remove color Add row above A…" at bounding box center [354, 289] width 267 height 410
click at [217, 129] on div "Overview Internal Workflow Stage Application Opened Icon/Dropdown Arrow Archive…" at bounding box center [397, 202] width 730 height 288
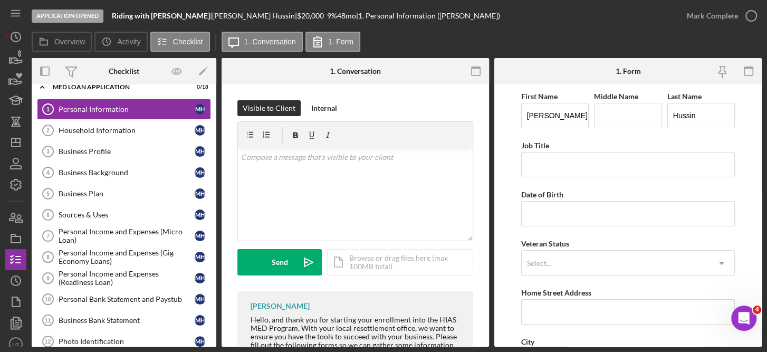
scroll to position [0, 0]
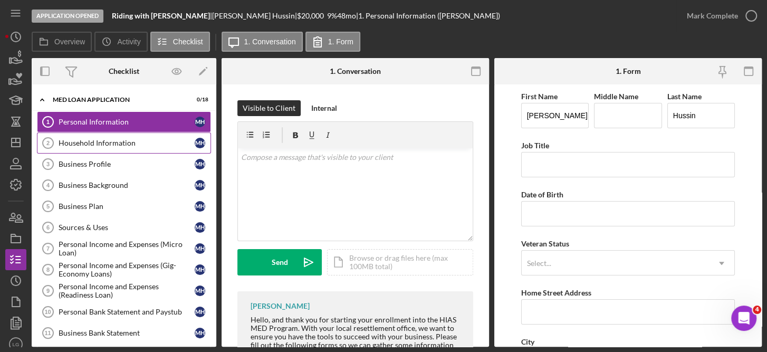
click at [137, 148] on link "Household Information 2 Household Information M H" at bounding box center [124, 142] width 174 height 21
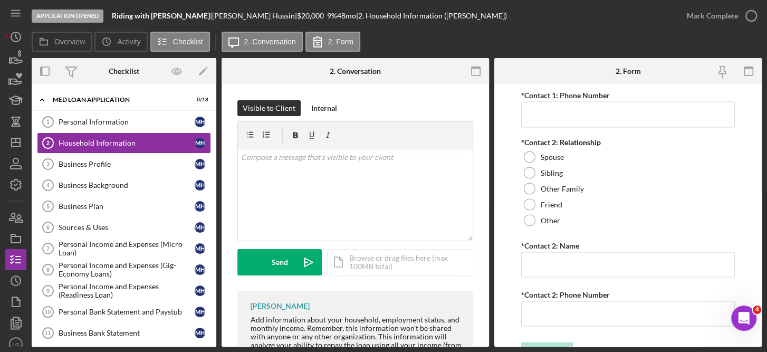
scroll to position [1364, 0]
